Goal: Task Accomplishment & Management: Use online tool/utility

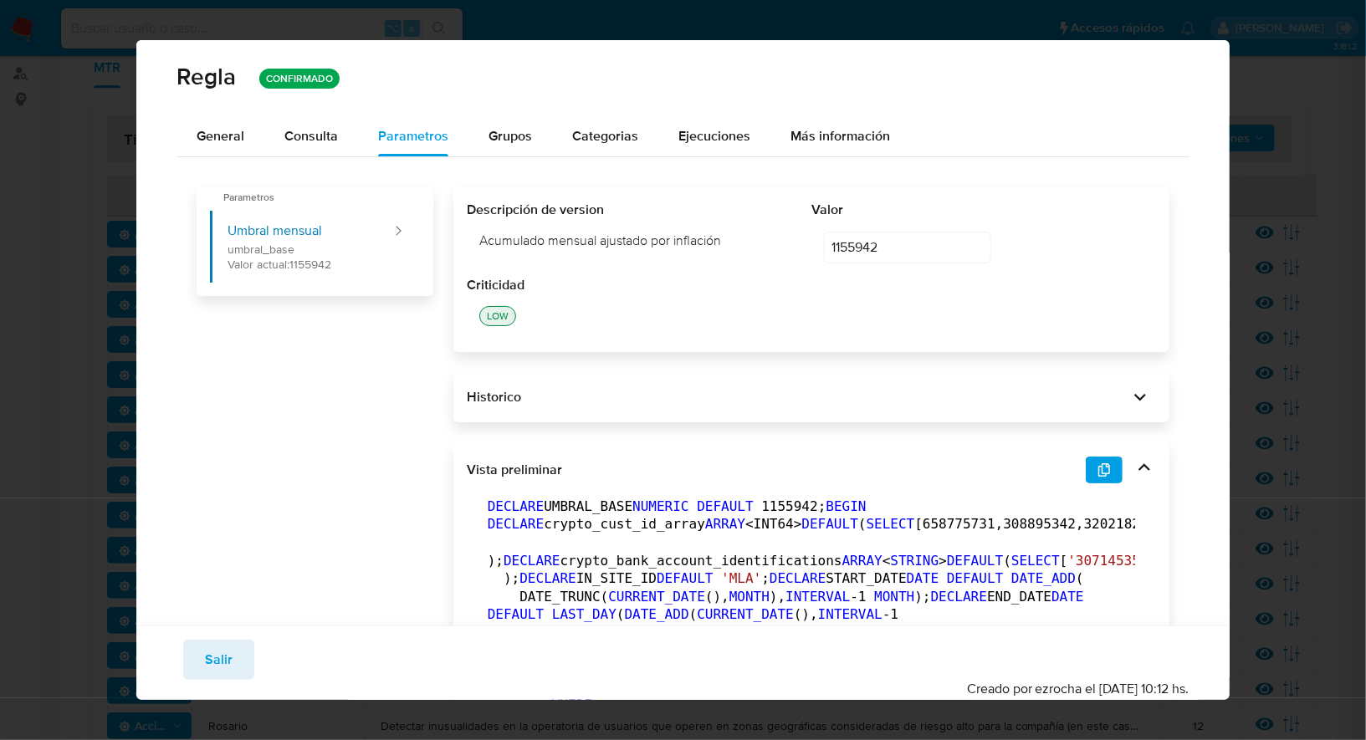
scroll to position [59, 0]
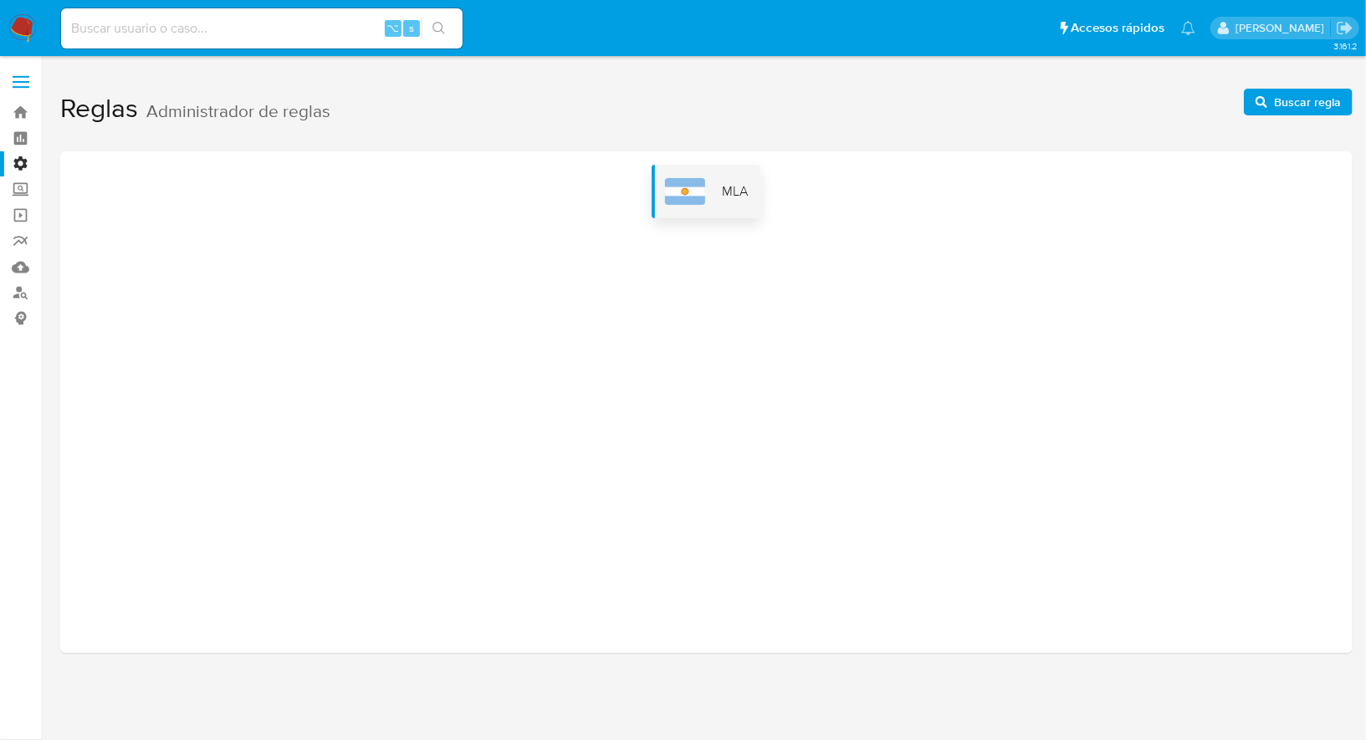
click at [726, 194] on span "MLA" at bounding box center [735, 191] width 26 height 18
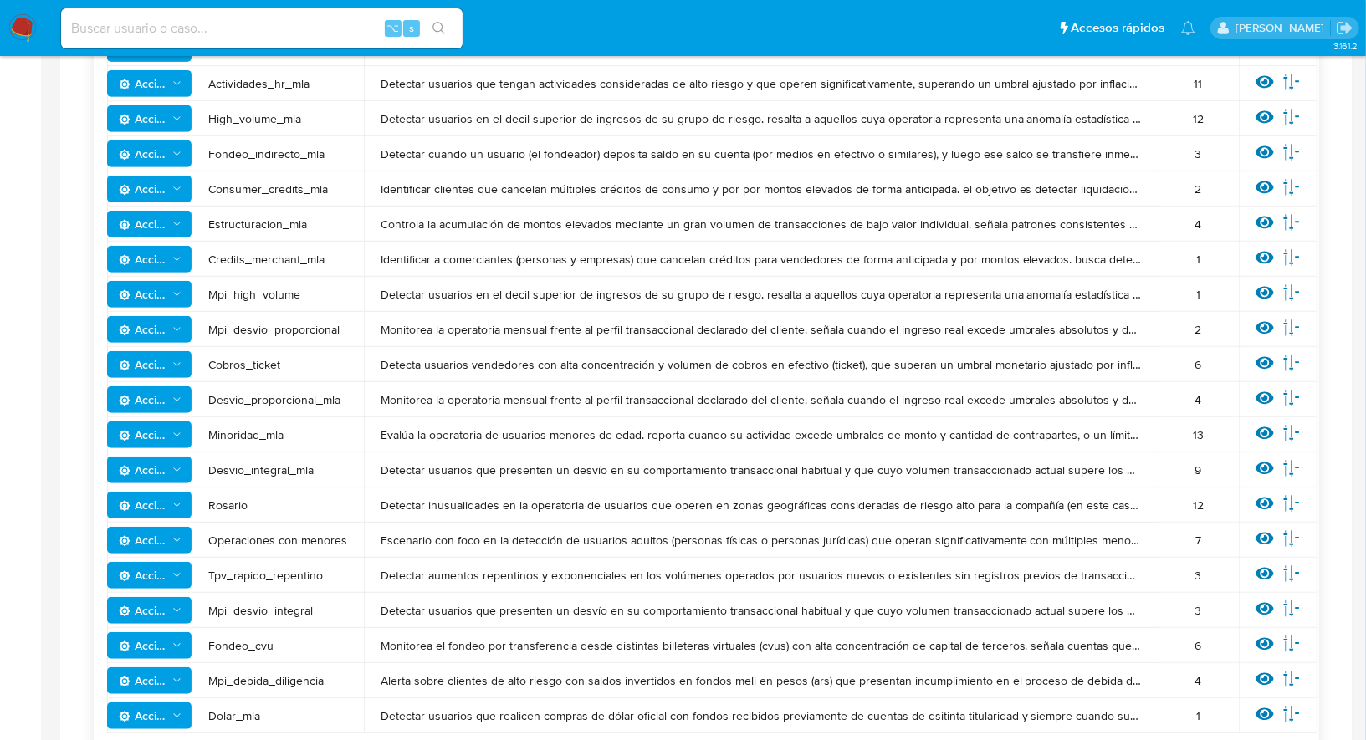
scroll to position [452, 0]
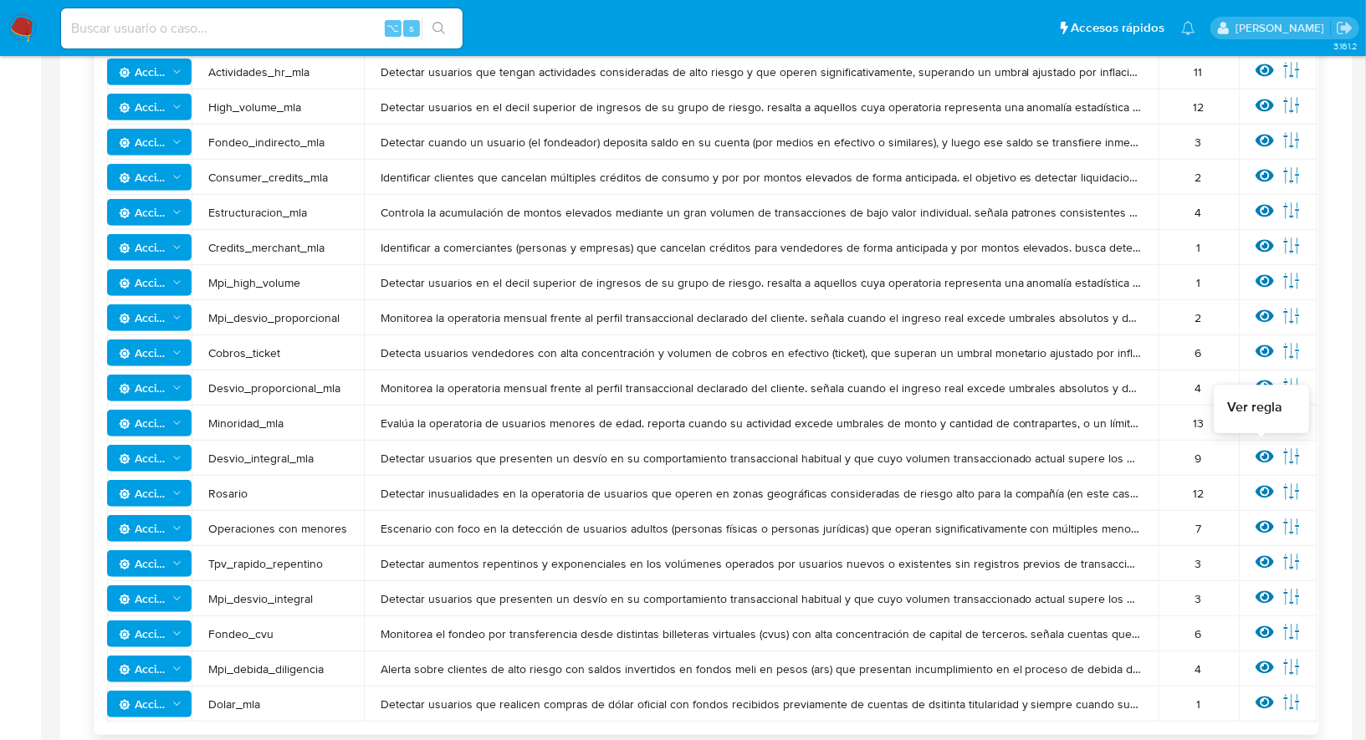
click at [1256, 455] on icon at bounding box center [1264, 456] width 18 height 18
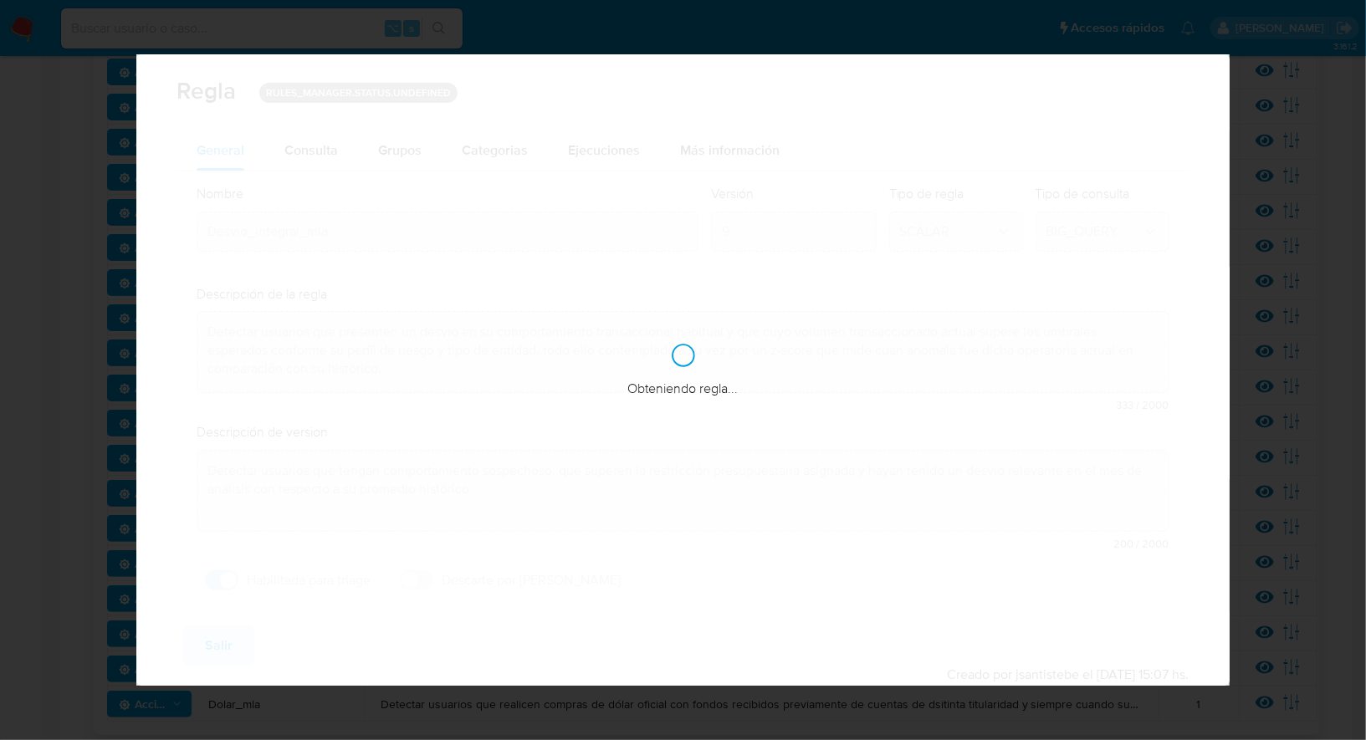
checkbox input "true"
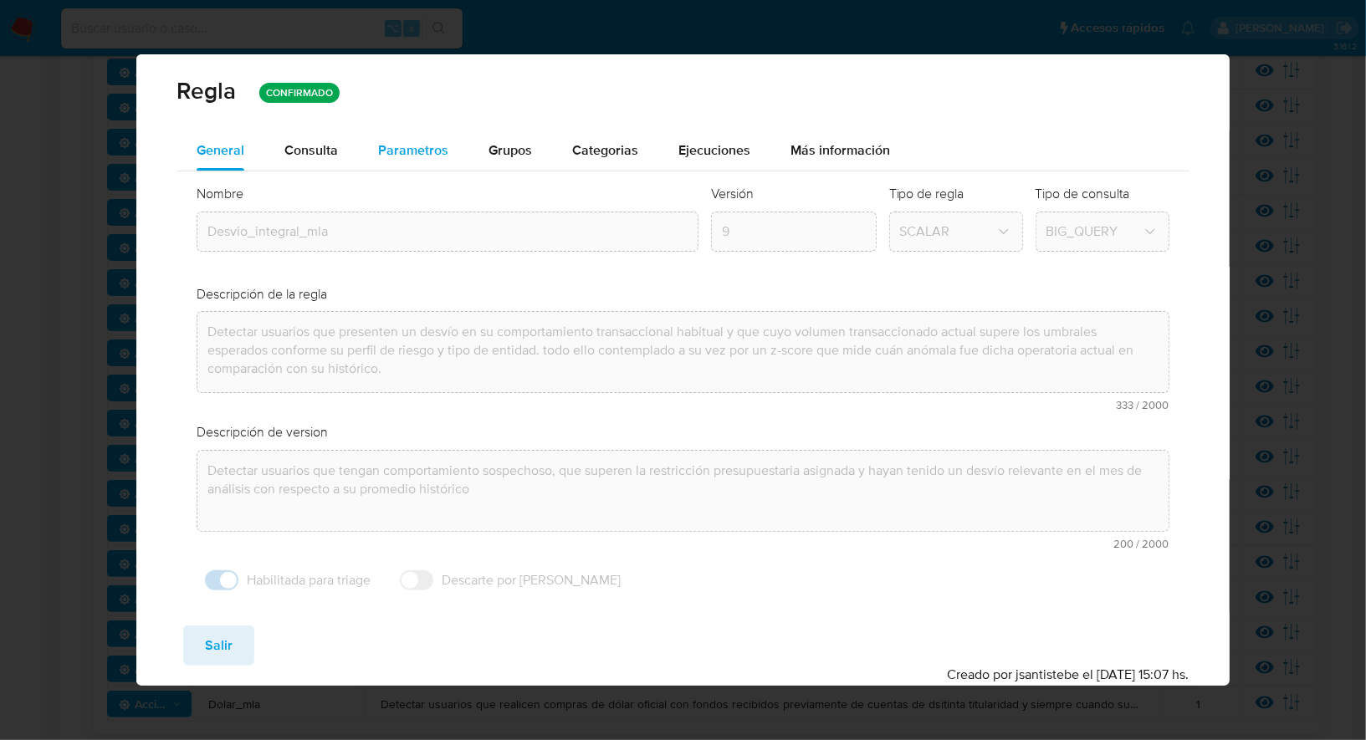
click at [398, 145] on span "Parametros" at bounding box center [413, 150] width 70 height 19
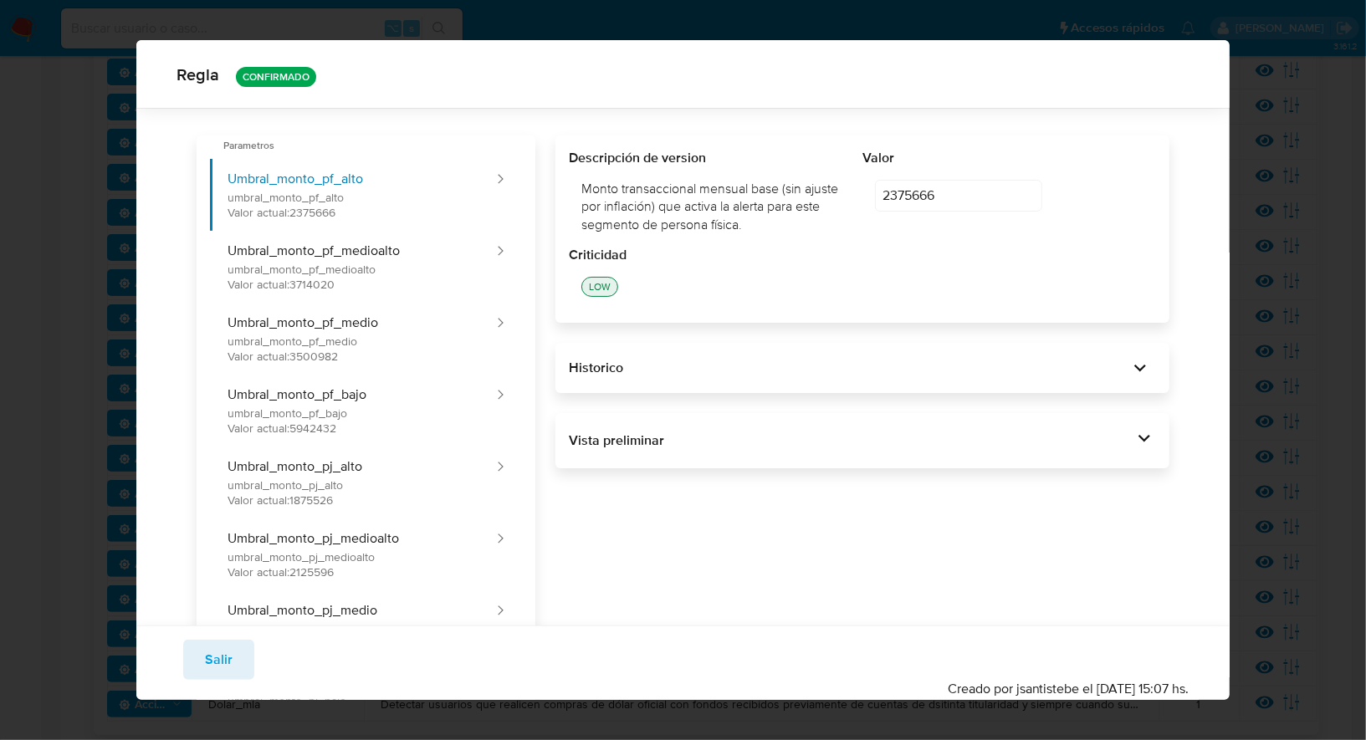
scroll to position [133, 0]
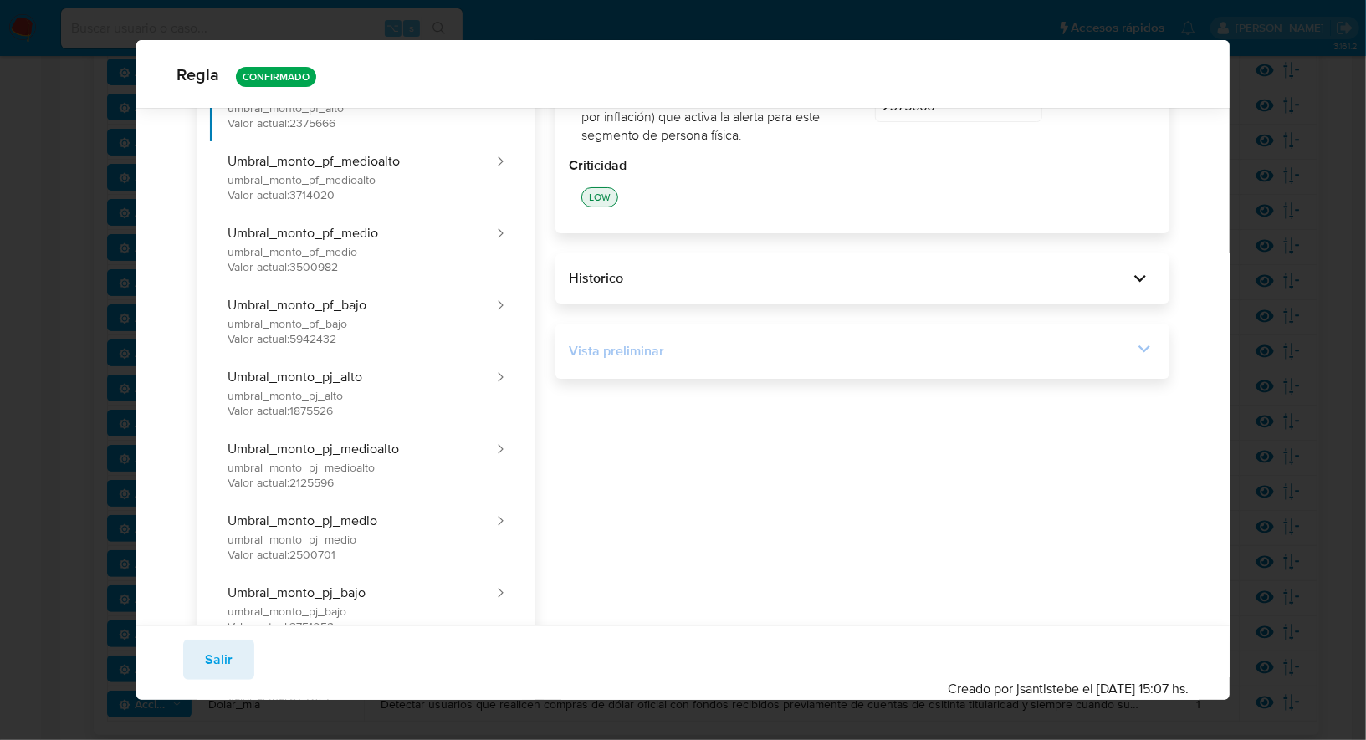
click at [778, 360] on div "Vista preliminar" at bounding box center [862, 351] width 586 height 28
click at [1019, 354] on div "Vista preliminar" at bounding box center [850, 351] width 563 height 18
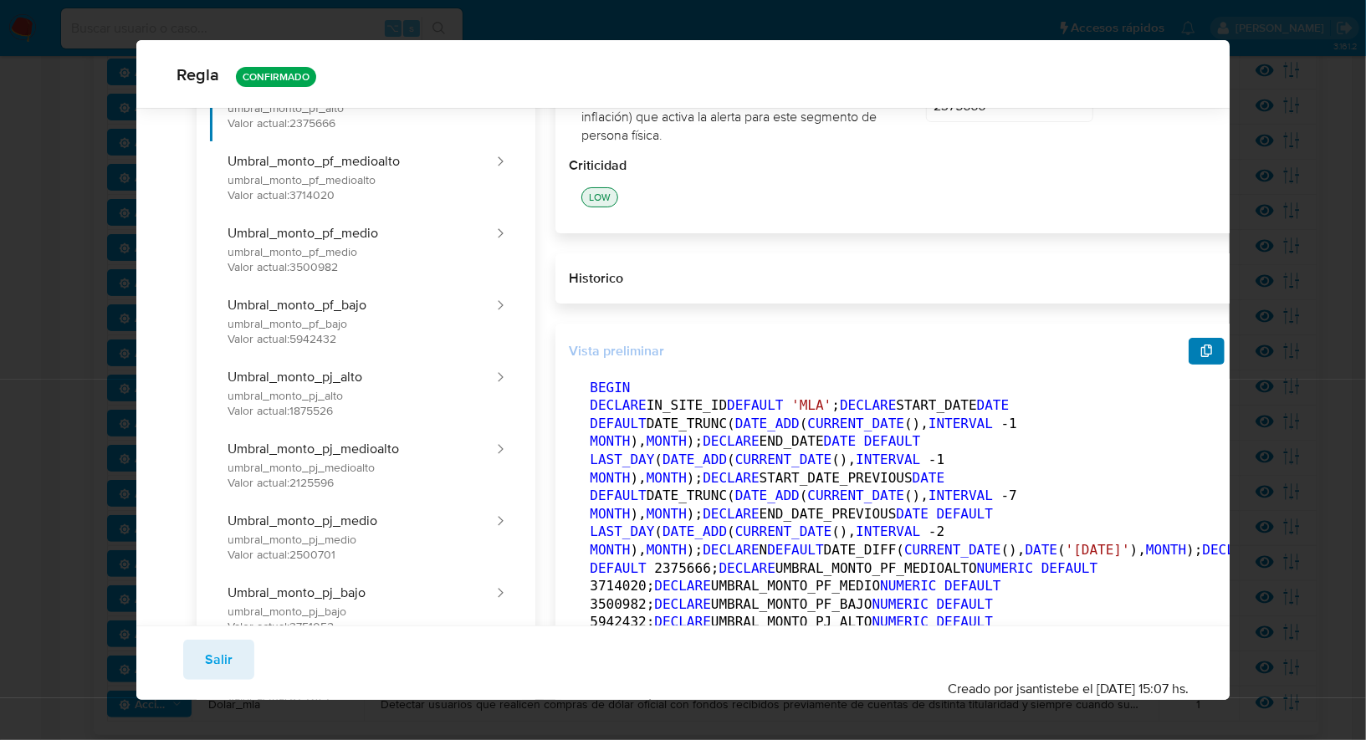
click at [1188, 349] on button "button" at bounding box center [1206, 351] width 37 height 27
